Goal: Find specific page/section: Find specific page/section

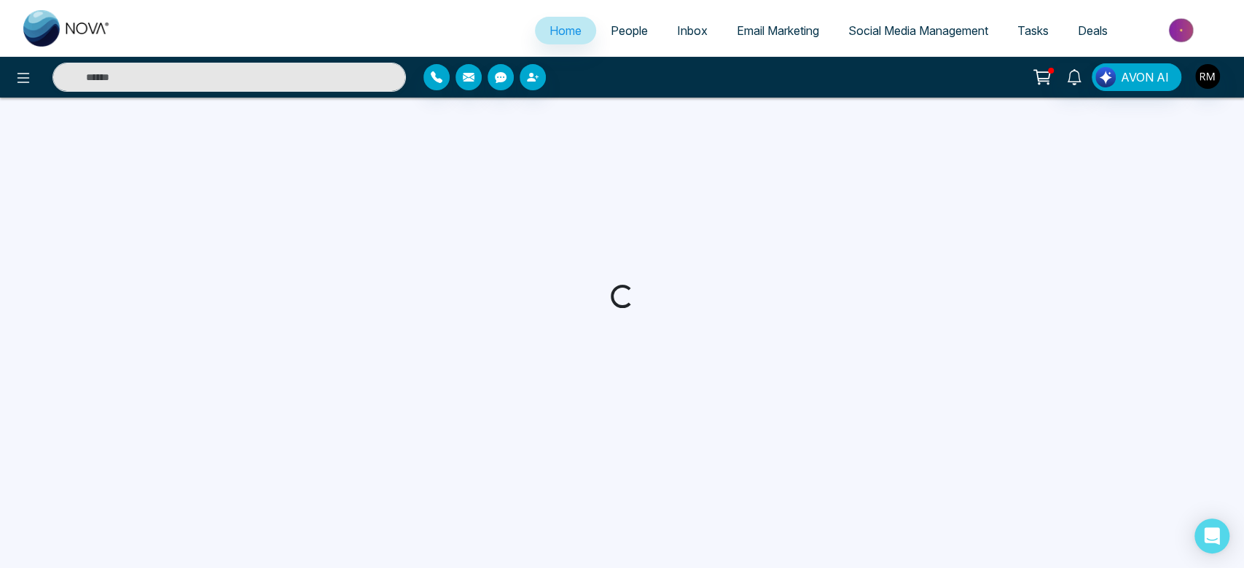
select select "*"
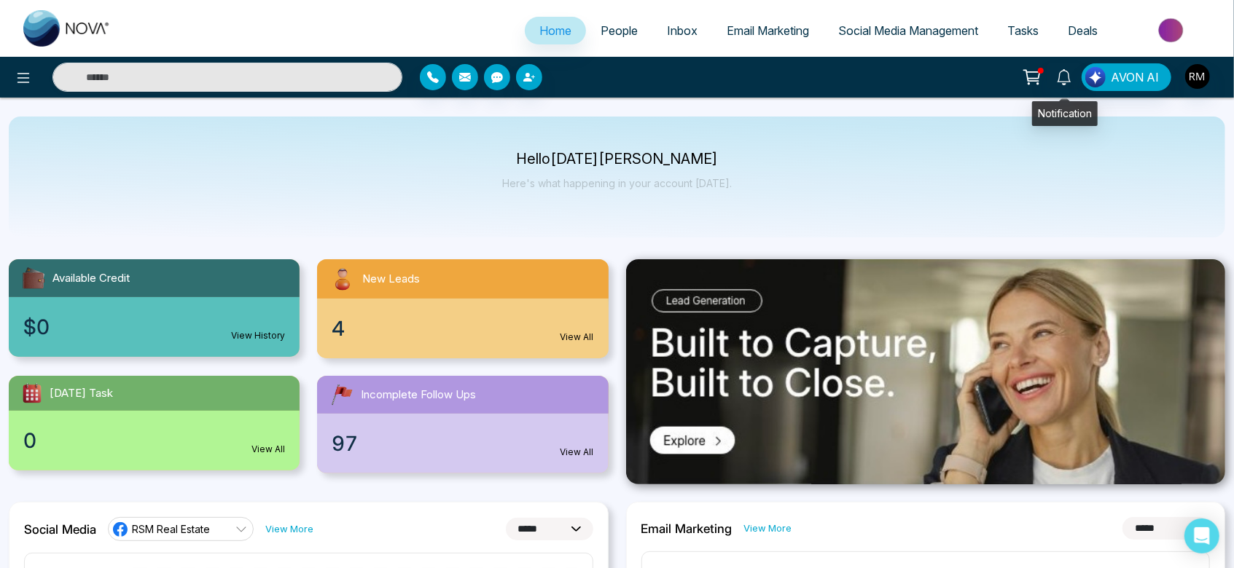
click at [1031, 74] on icon at bounding box center [1032, 77] width 20 height 20
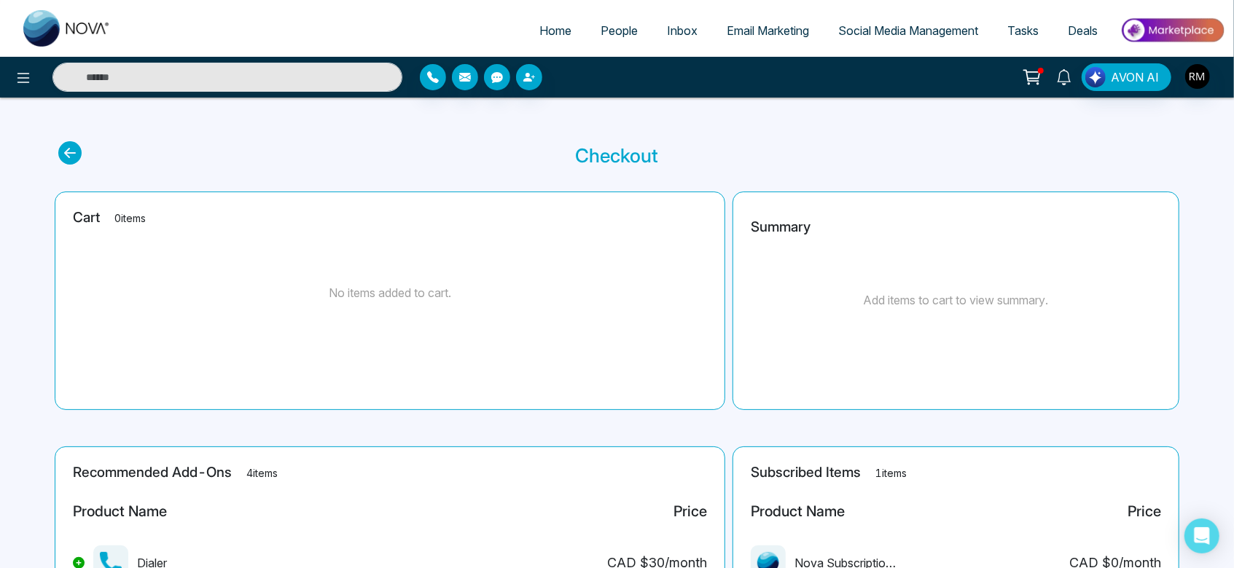
click at [1061, 77] on icon at bounding box center [1064, 77] width 14 height 16
click at [604, 28] on span "People" at bounding box center [618, 30] width 37 height 15
